Goal: Information Seeking & Learning: Understand process/instructions

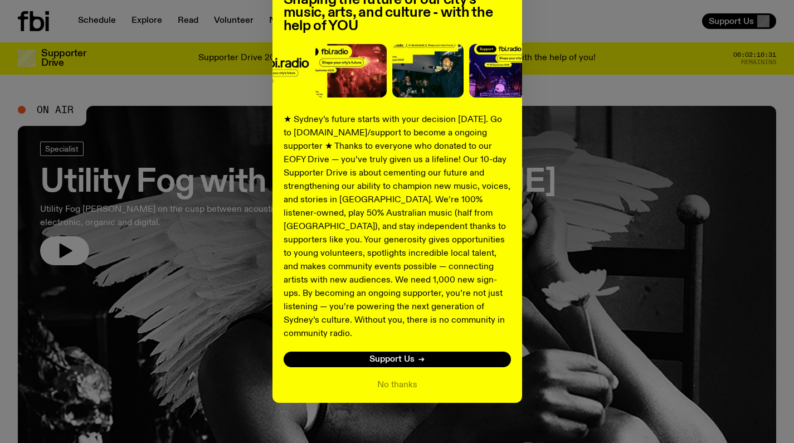
scroll to position [108, 0]
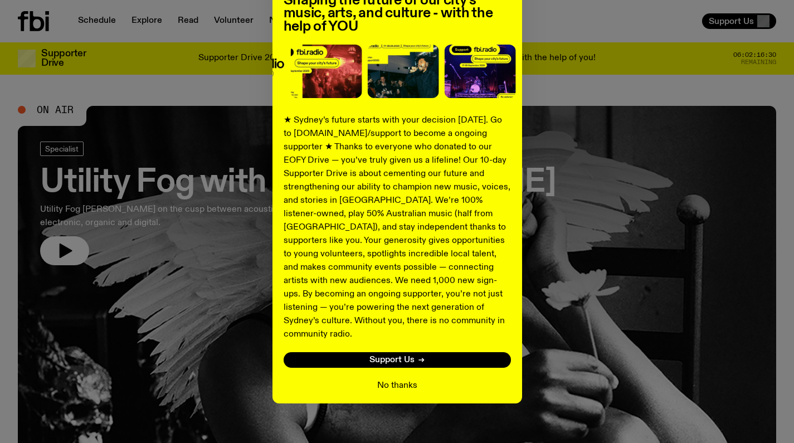
click at [397, 379] on button "No thanks" at bounding box center [397, 385] width 40 height 13
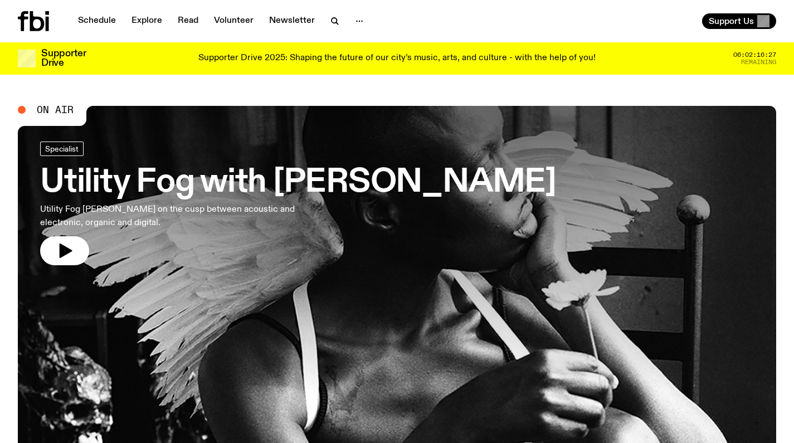
scroll to position [0, 0]
click at [147, 21] on link "Explore" at bounding box center [147, 21] width 44 height 16
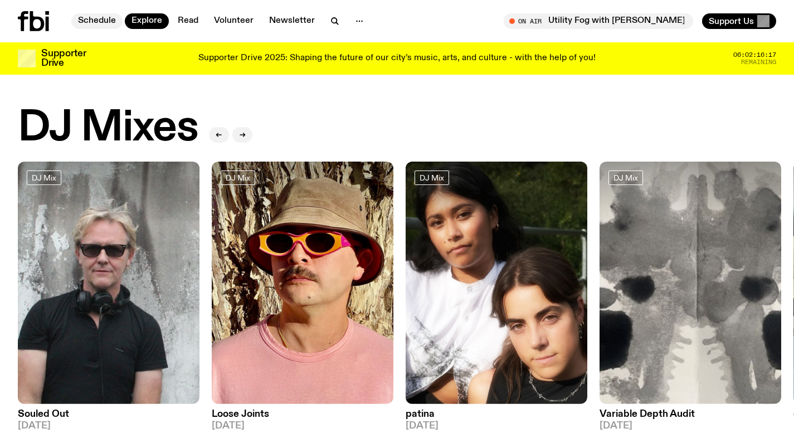
click at [105, 23] on link "Schedule" at bounding box center [96, 21] width 51 height 16
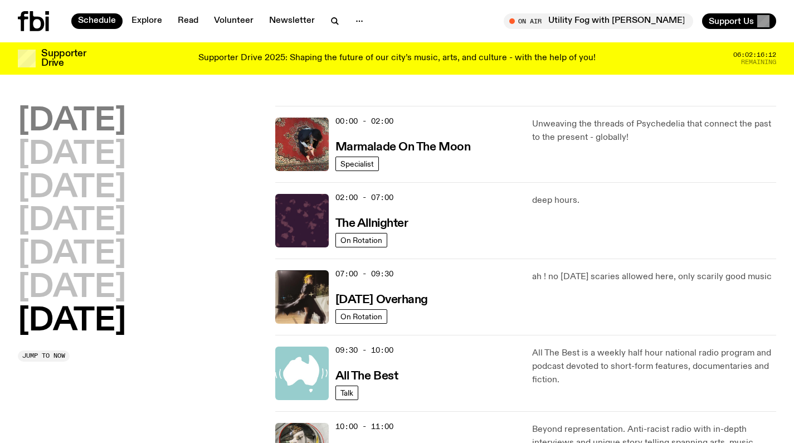
click at [111, 129] on h2 "[DATE]" at bounding box center [72, 121] width 108 height 31
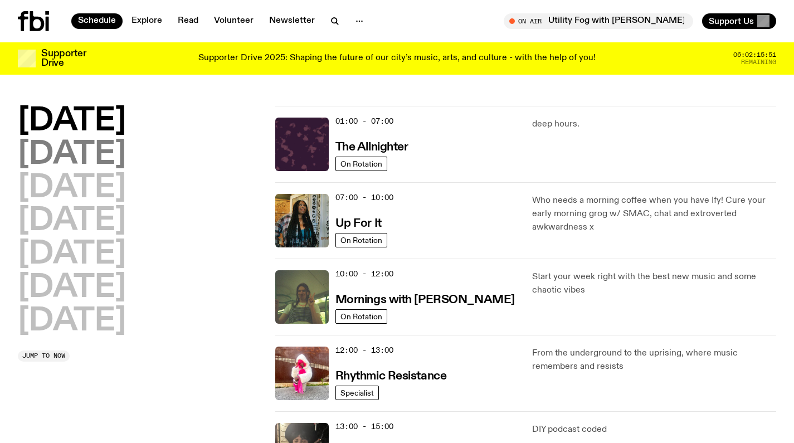
click at [115, 156] on h2 "[DATE]" at bounding box center [72, 154] width 108 height 31
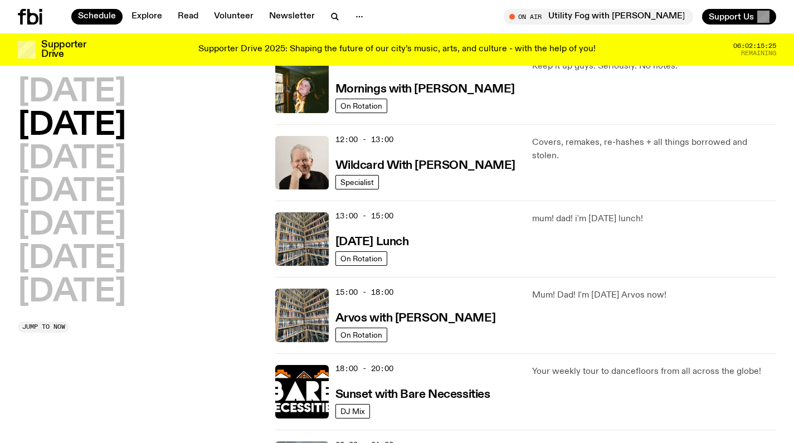
scroll to position [201, 0]
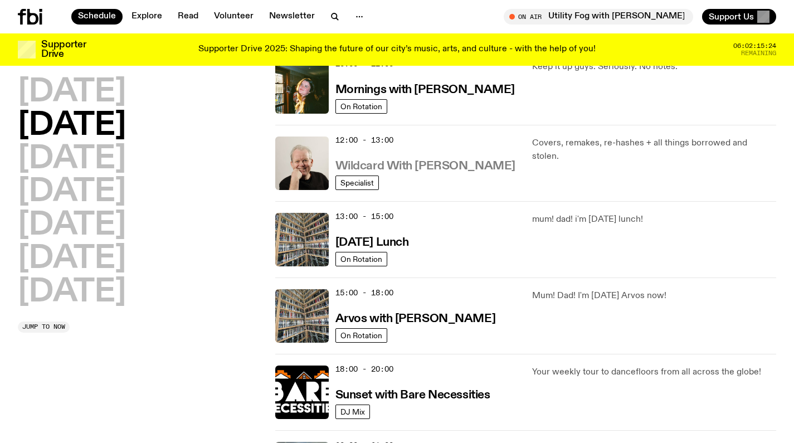
click at [449, 169] on h3 "Wildcard With [PERSON_NAME]" at bounding box center [426, 167] width 180 height 12
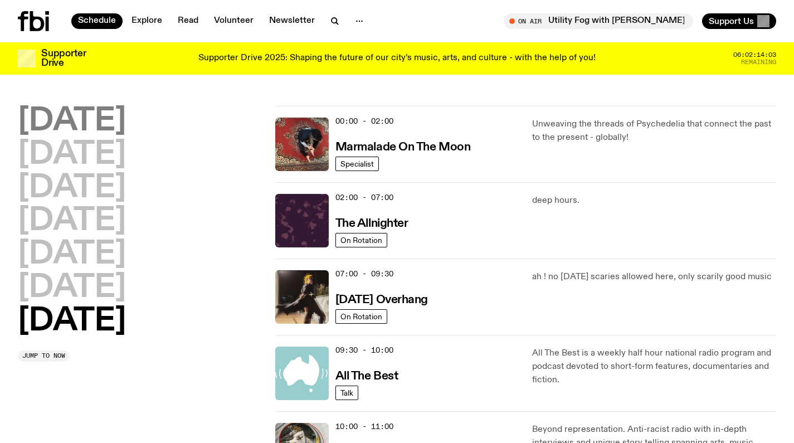
click at [110, 126] on h2 "[DATE]" at bounding box center [72, 121] width 108 height 31
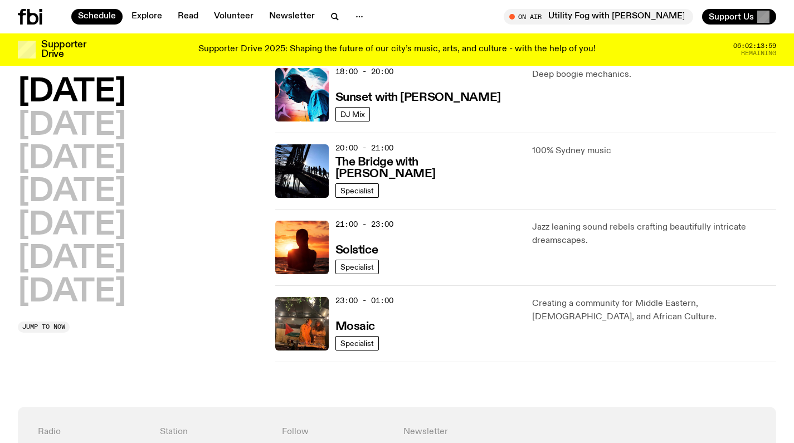
scroll to position [489, 0]
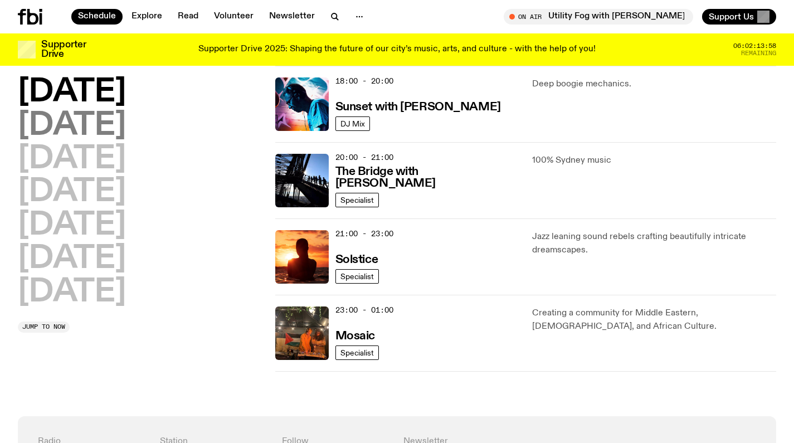
click at [126, 129] on h2 "[DATE]" at bounding box center [72, 125] width 108 height 31
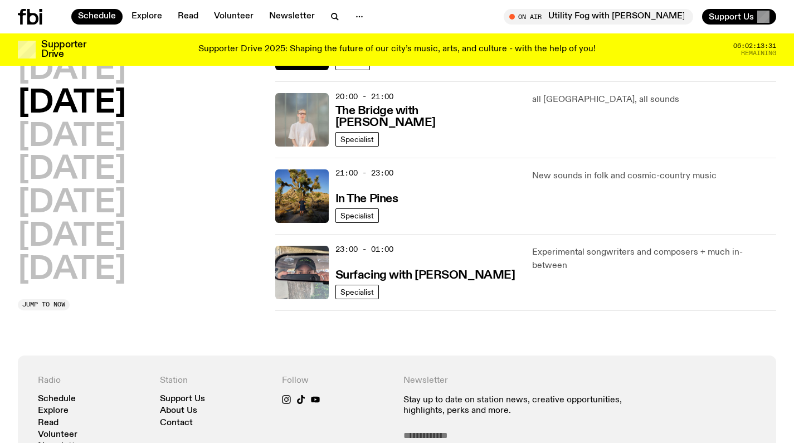
scroll to position [556, 0]
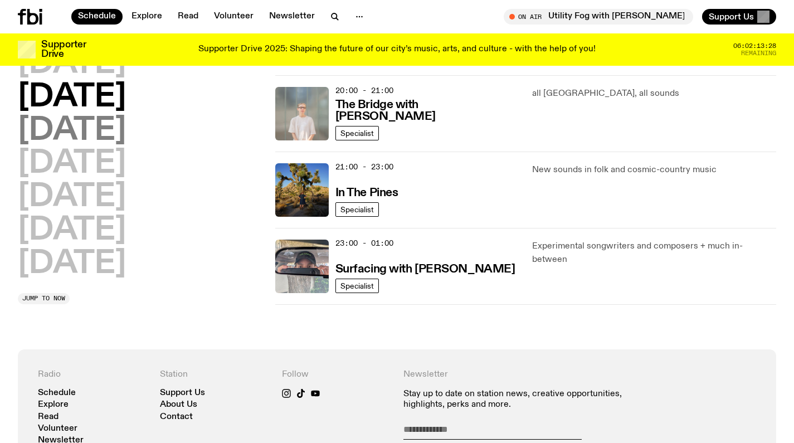
click at [126, 141] on h2 "[DATE]" at bounding box center [72, 130] width 108 height 31
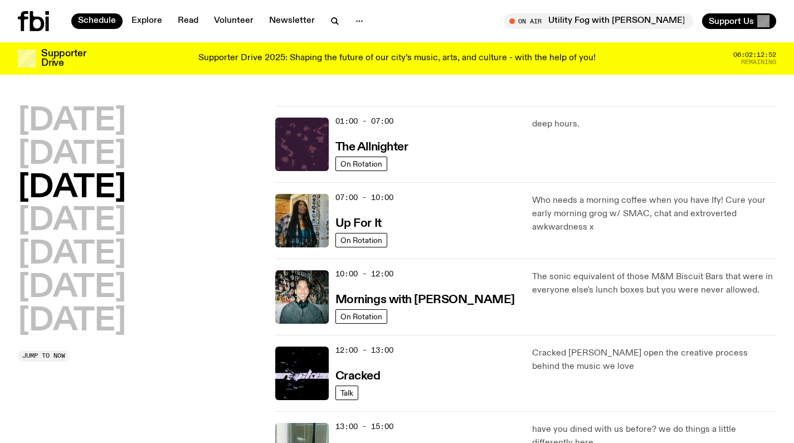
scroll to position [0, 0]
click at [126, 221] on h2 "[DATE]" at bounding box center [72, 221] width 108 height 31
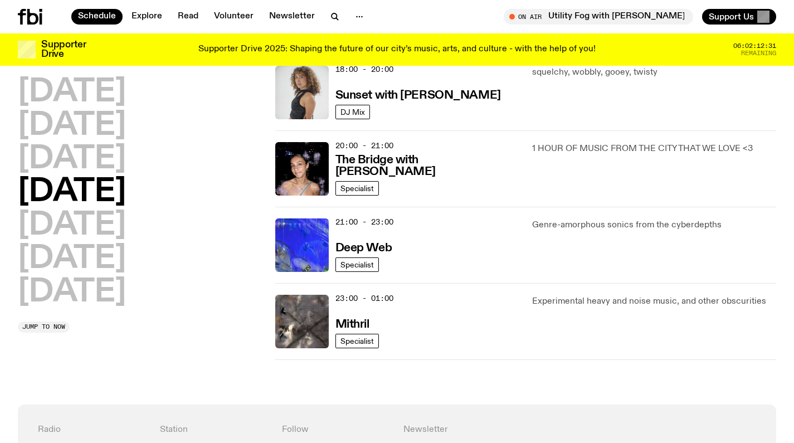
scroll to position [502, 0]
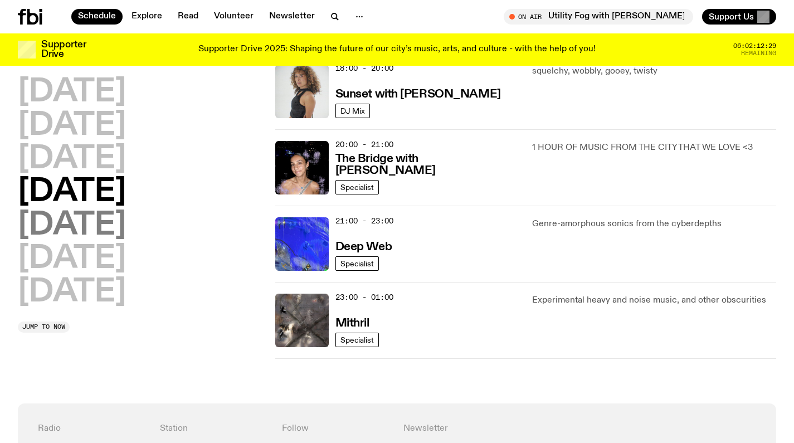
click at [92, 229] on h2 "[DATE]" at bounding box center [72, 225] width 108 height 31
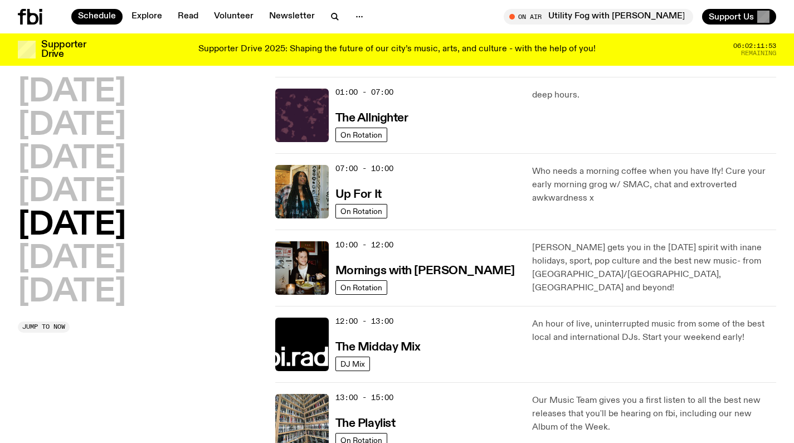
scroll to position [19, 0]
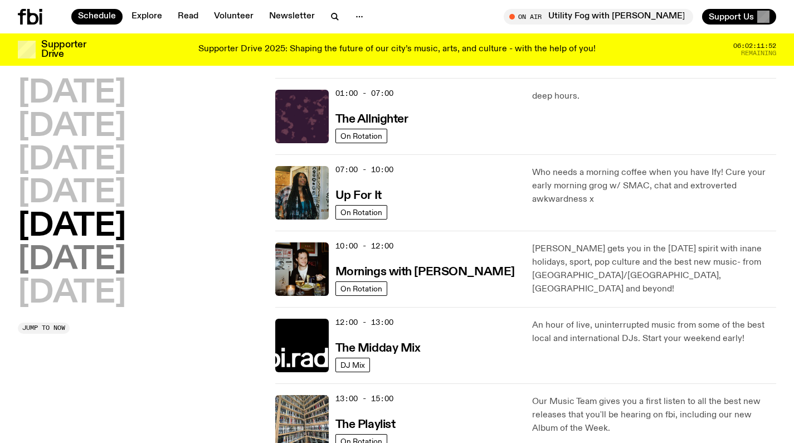
click at [114, 266] on h2 "[DATE]" at bounding box center [72, 260] width 108 height 31
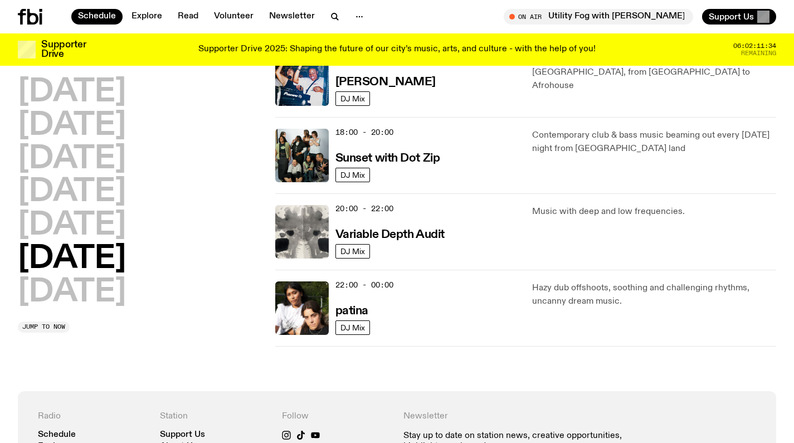
scroll to position [668, 0]
click at [110, 298] on h2 "[DATE]" at bounding box center [72, 292] width 108 height 31
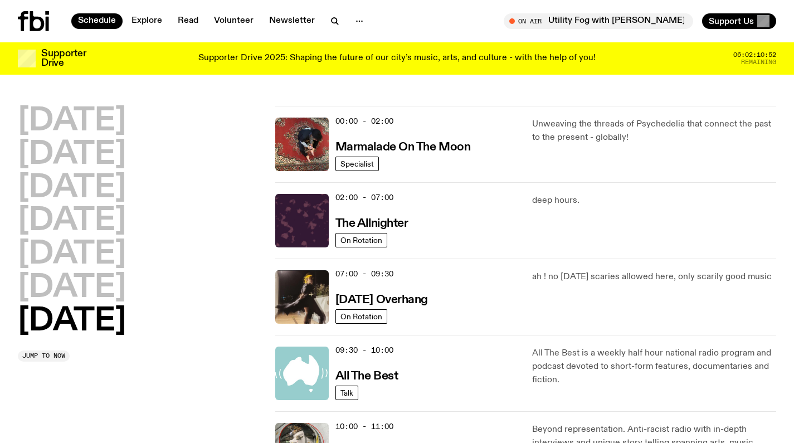
scroll to position [0, 0]
click at [36, 18] on icon at bounding box center [37, 21] width 14 height 20
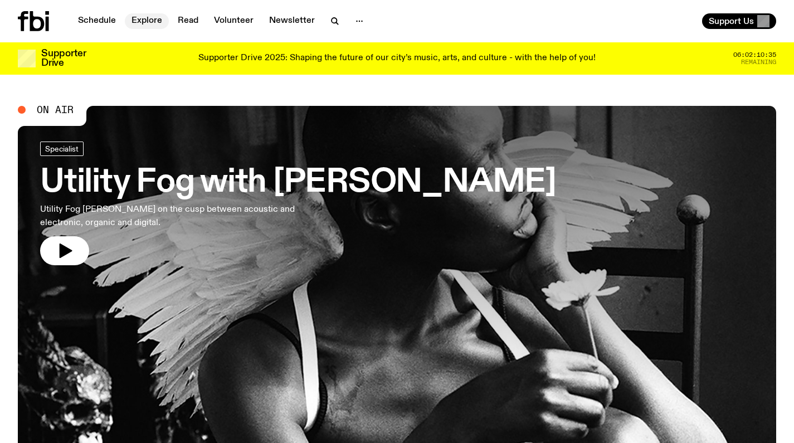
click at [149, 25] on link "Explore" at bounding box center [147, 21] width 44 height 16
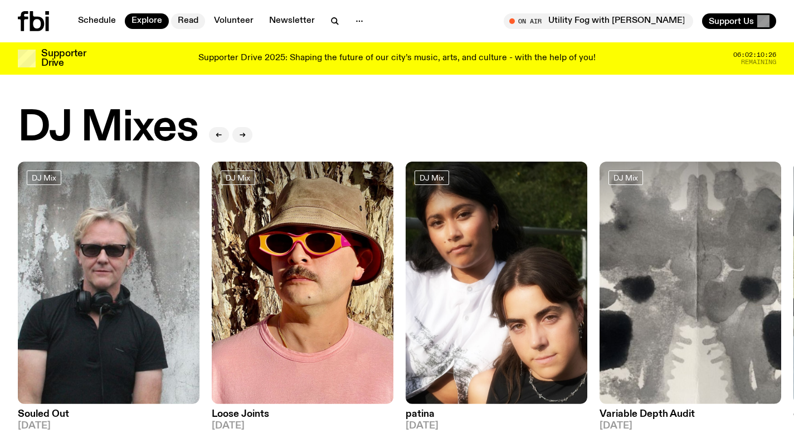
click at [185, 21] on link "Read" at bounding box center [188, 21] width 34 height 16
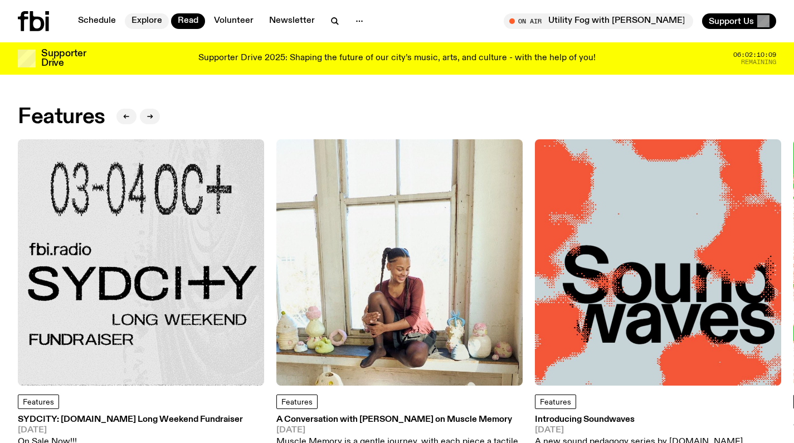
click at [146, 20] on link "Explore" at bounding box center [147, 21] width 44 height 16
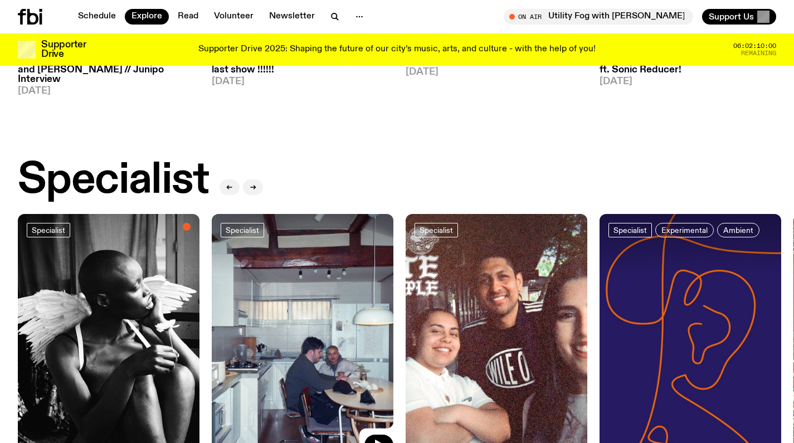
scroll to position [750, 0]
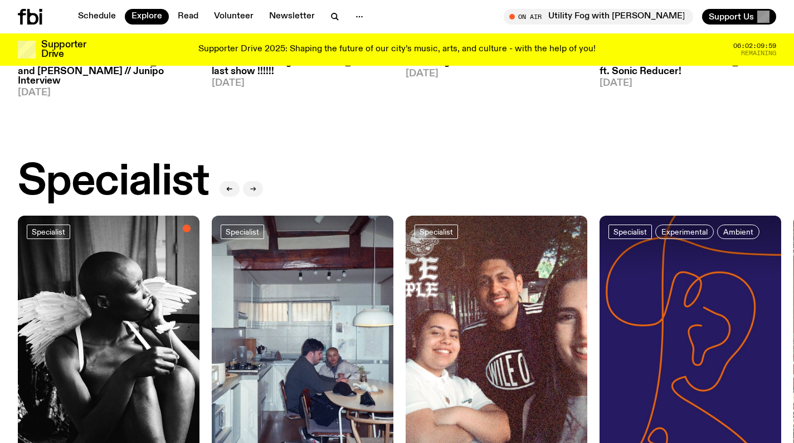
click at [254, 186] on icon "button" at bounding box center [253, 189] width 7 height 7
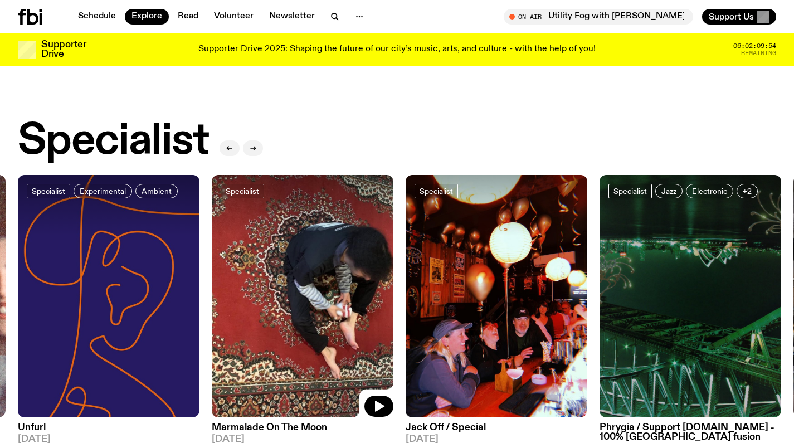
scroll to position [790, 0]
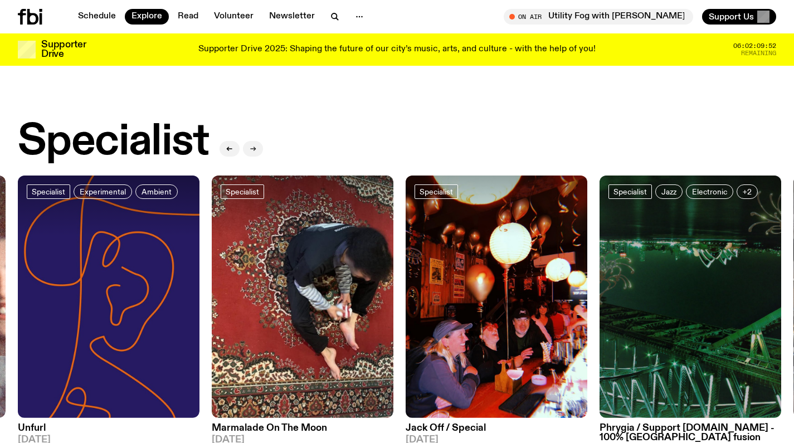
click at [254, 145] on icon "button" at bounding box center [253, 148] width 7 height 7
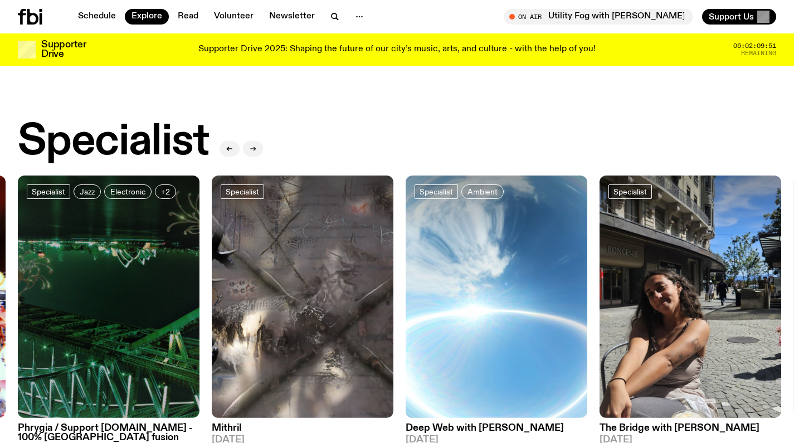
click at [254, 145] on icon "button" at bounding box center [253, 148] width 7 height 7
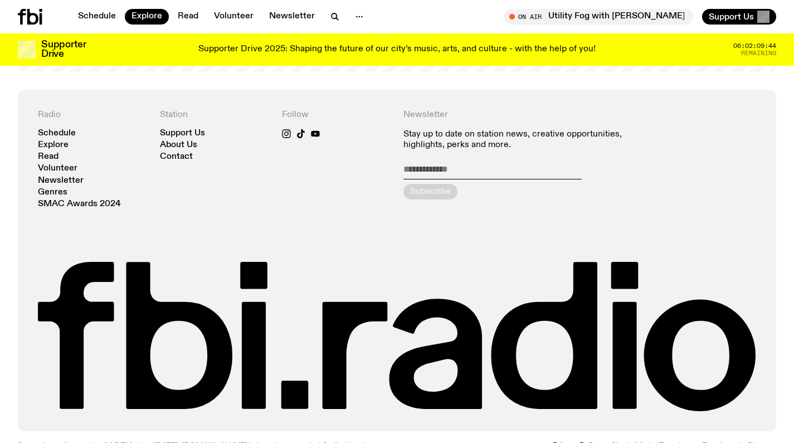
scroll to position [2067, 0]
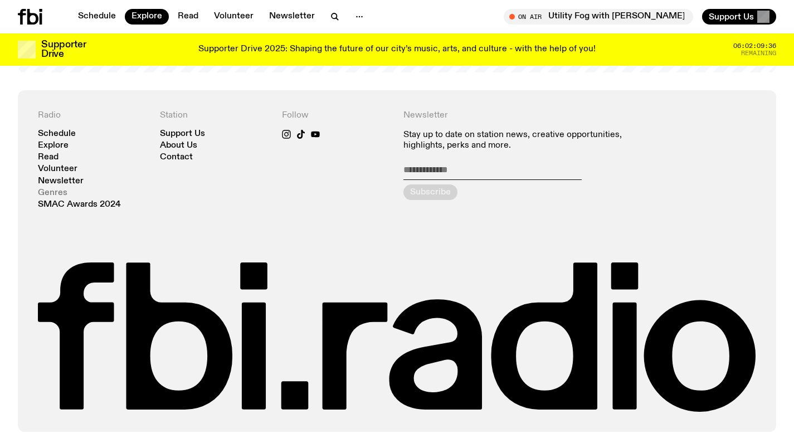
click at [58, 189] on link "Genres" at bounding box center [53, 193] width 30 height 8
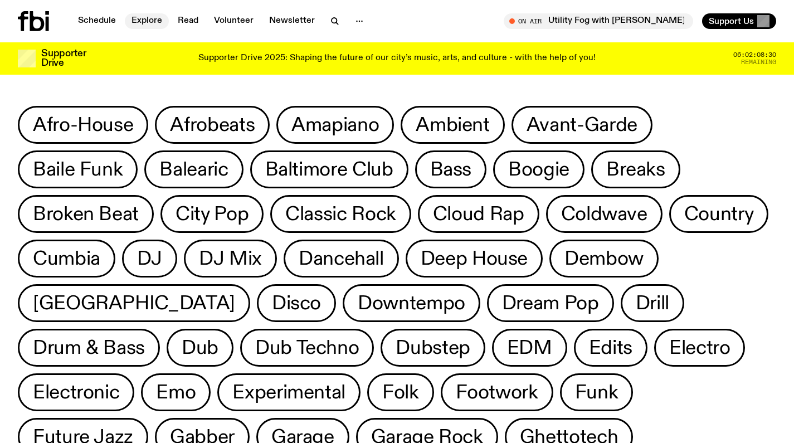
click at [144, 25] on link "Explore" at bounding box center [147, 21] width 44 height 16
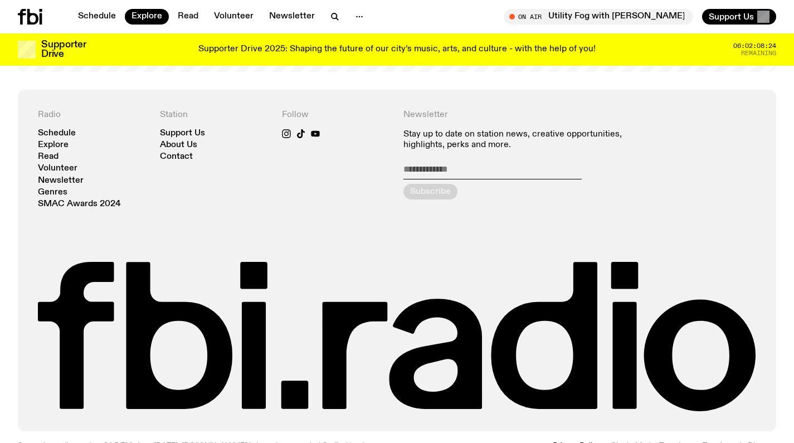
scroll to position [2067, 0]
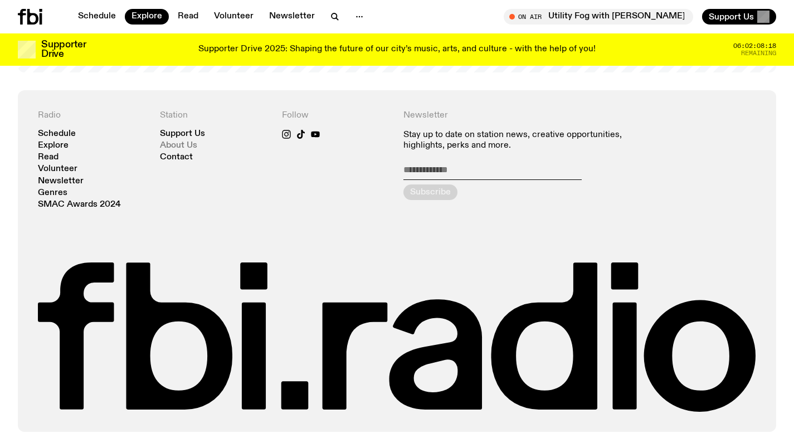
click at [176, 142] on link "About Us" at bounding box center [178, 146] width 37 height 8
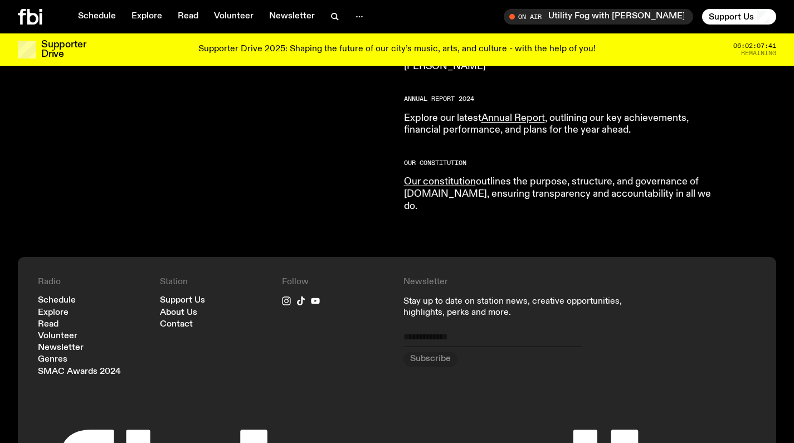
scroll to position [1114, 0]
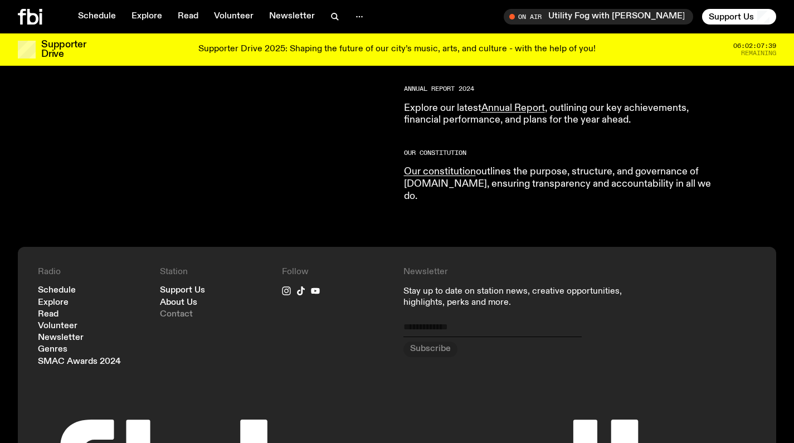
click at [181, 310] on link "Contact" at bounding box center [176, 314] width 33 height 8
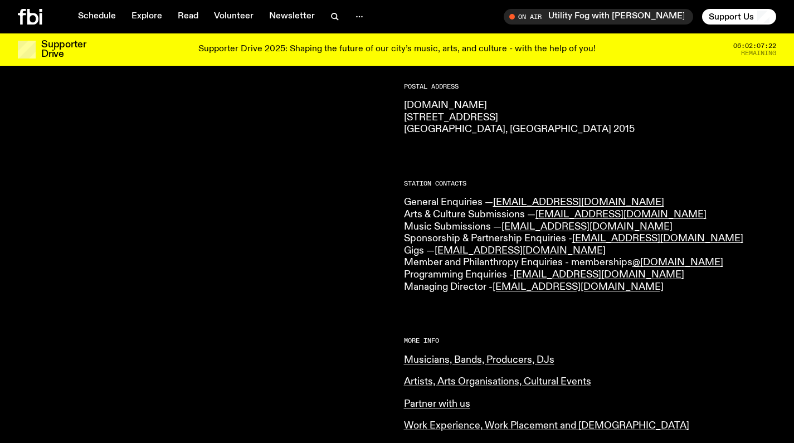
scroll to position [191, 0]
click at [521, 357] on link "Musicians, Bands, Producers, DJs" at bounding box center [479, 361] width 150 height 10
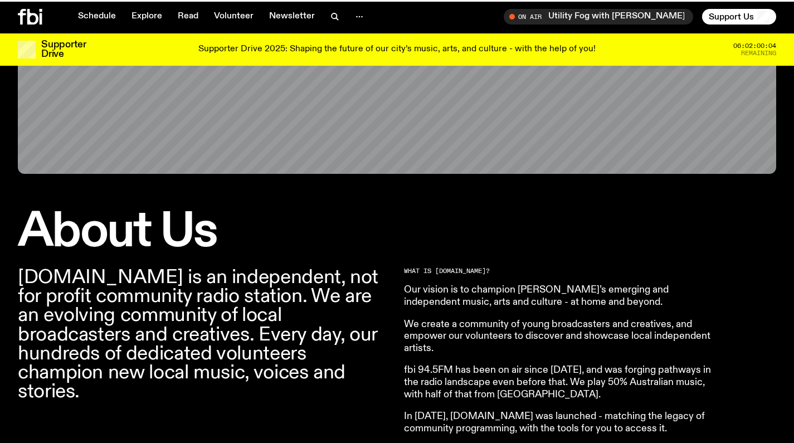
scroll to position [1114, 0]
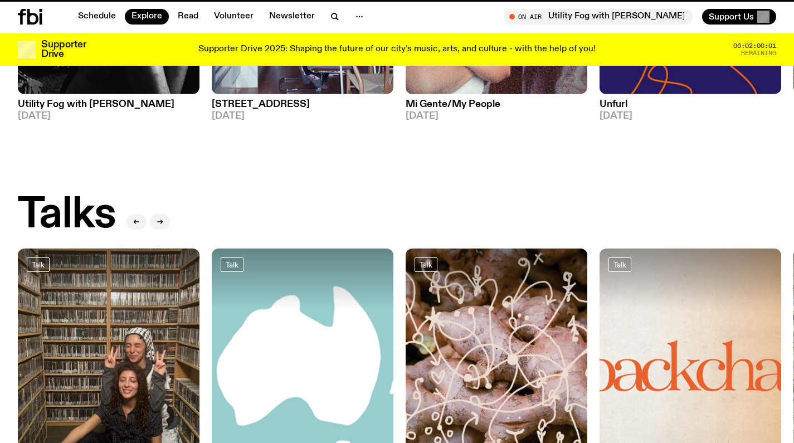
scroll to position [2067, 0]
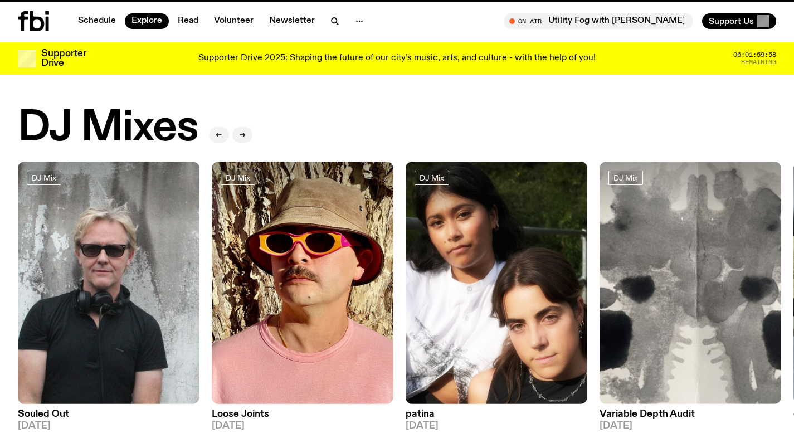
scroll to position [2067, 0]
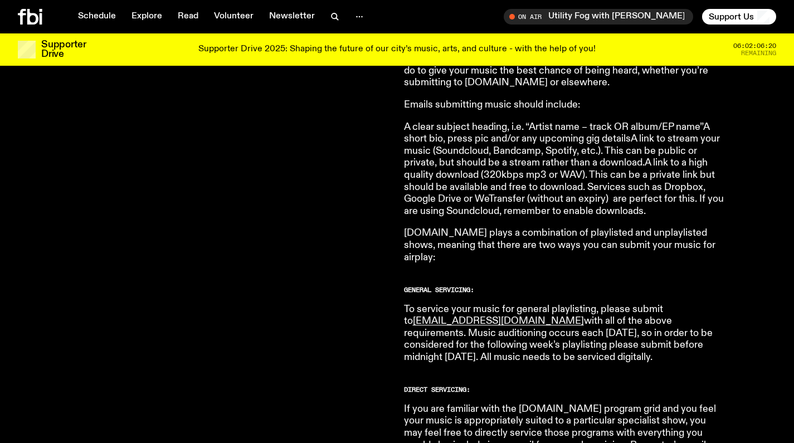
scroll to position [467, 0]
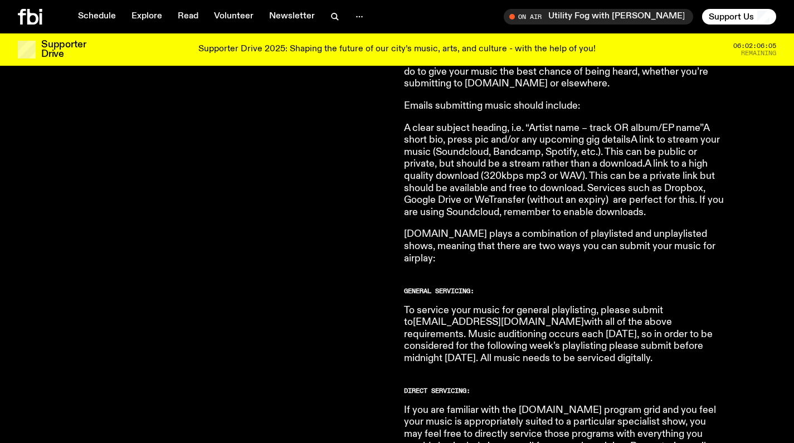
drag, startPoint x: 507, startPoint y: 303, endPoint x: 416, endPoint y: 305, distance: 90.3
click at [416, 305] on p "To service your music for general playlisting, please submit to [EMAIL_ADDRESS]…" at bounding box center [564, 335] width 321 height 60
copy p "To service your music for general playlisting, please submit to [EMAIL_ADDRESS]…"
